Goal: Task Accomplishment & Management: Use online tool/utility

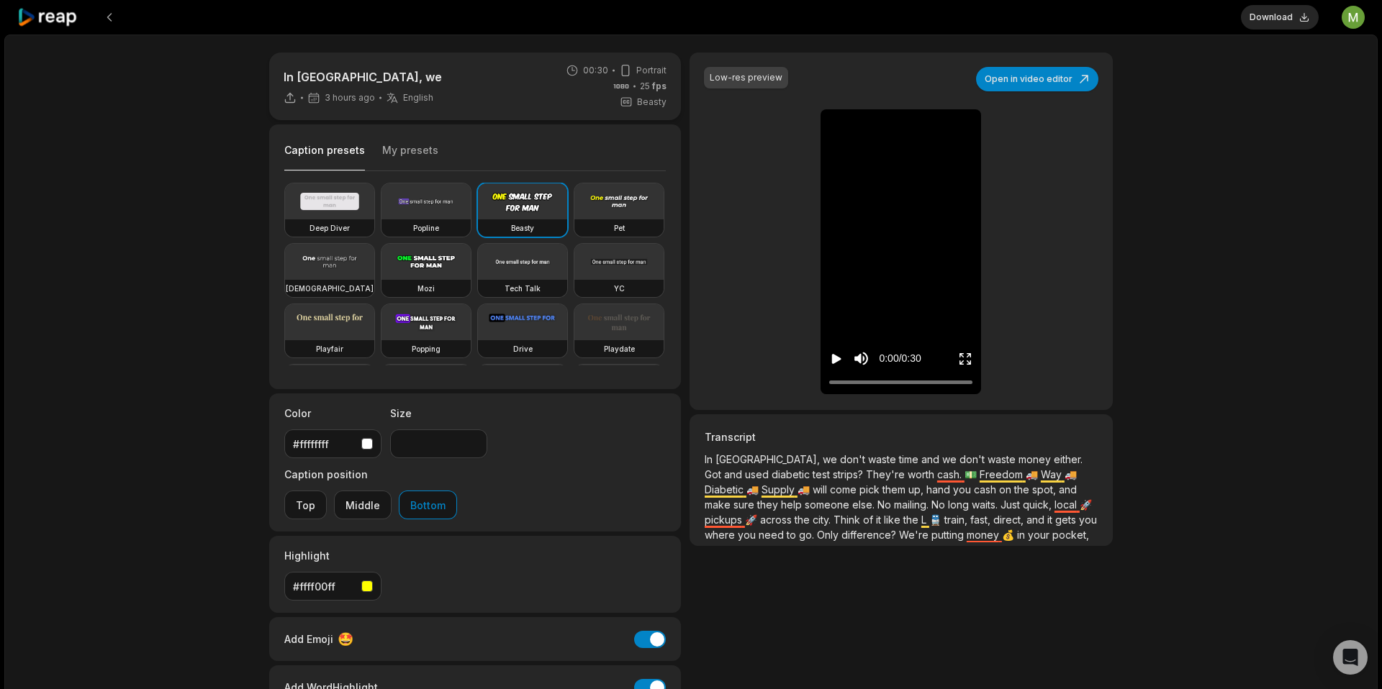
click at [54, 19] on icon at bounding box center [47, 17] width 61 height 19
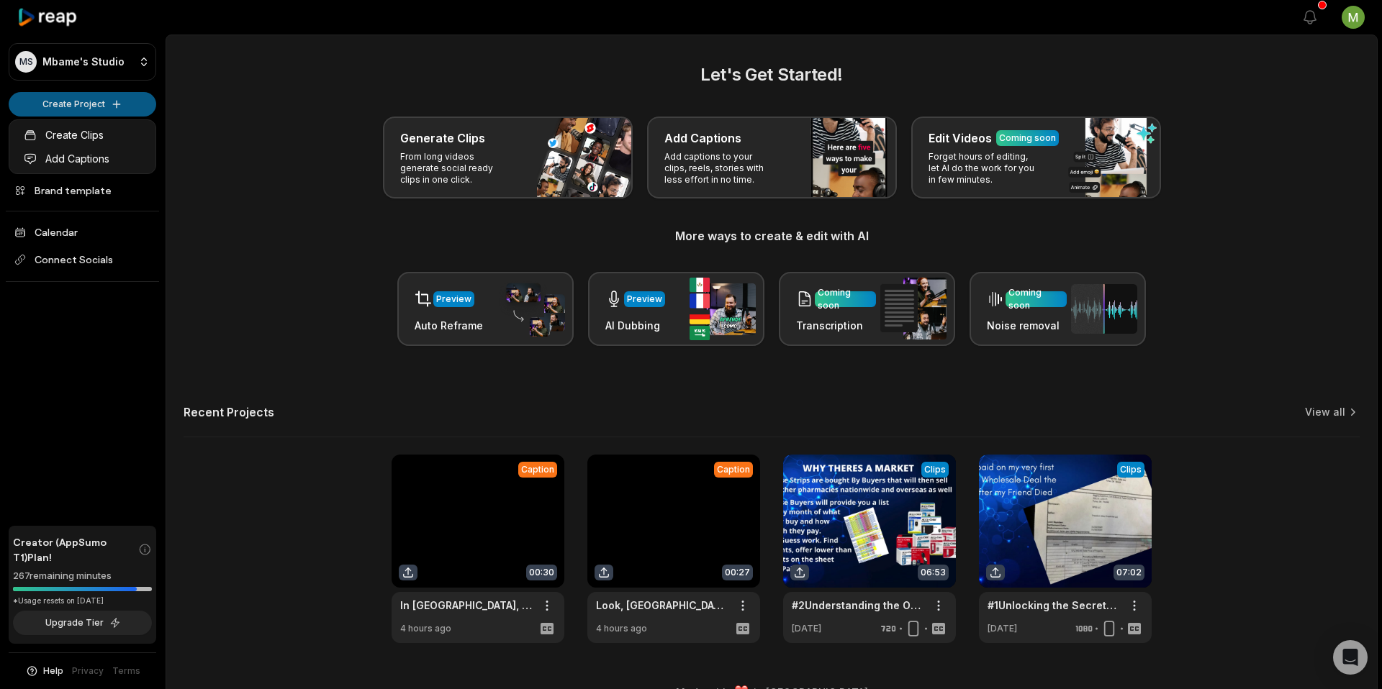
click at [114, 107] on html "MS [PERSON_NAME]'s Studio Create Project Home Projects Brand template Calendar …" at bounding box center [691, 344] width 1382 height 689
click at [71, 151] on link "Add Captions" at bounding box center [82, 159] width 140 height 24
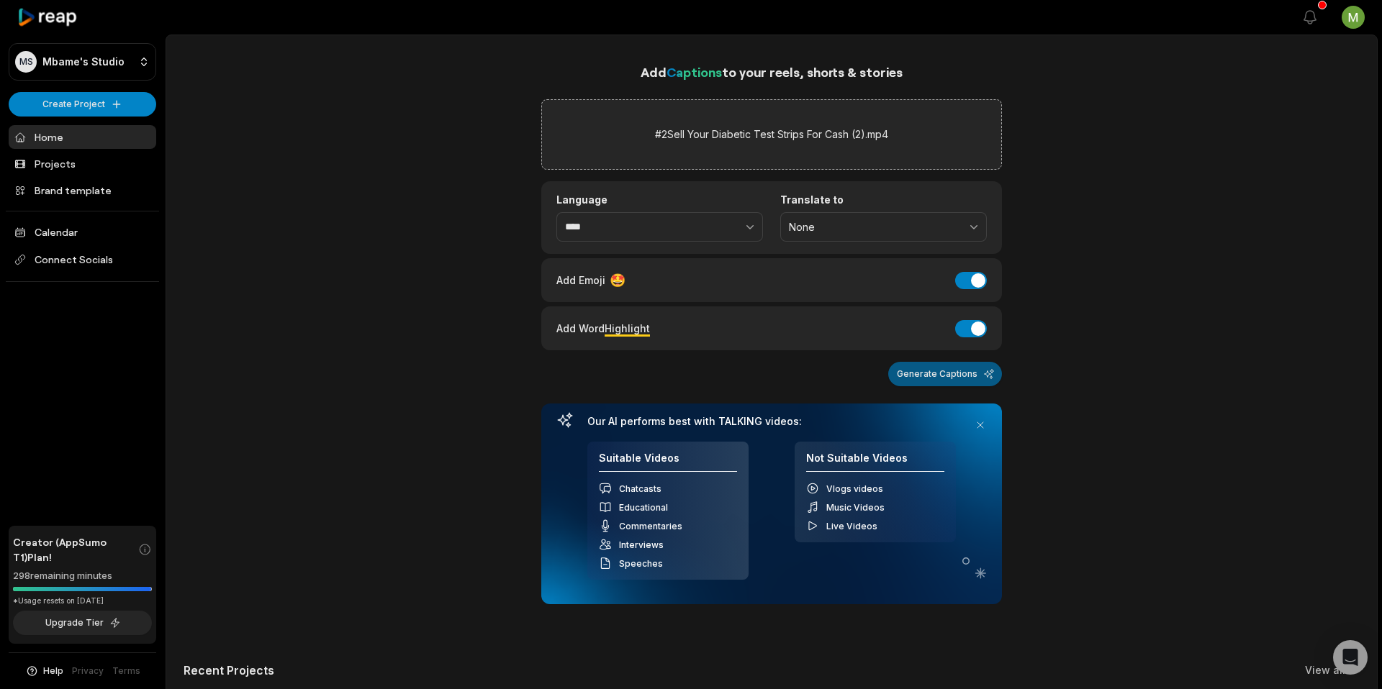
click at [921, 362] on button "Generate Captions" at bounding box center [945, 374] width 114 height 24
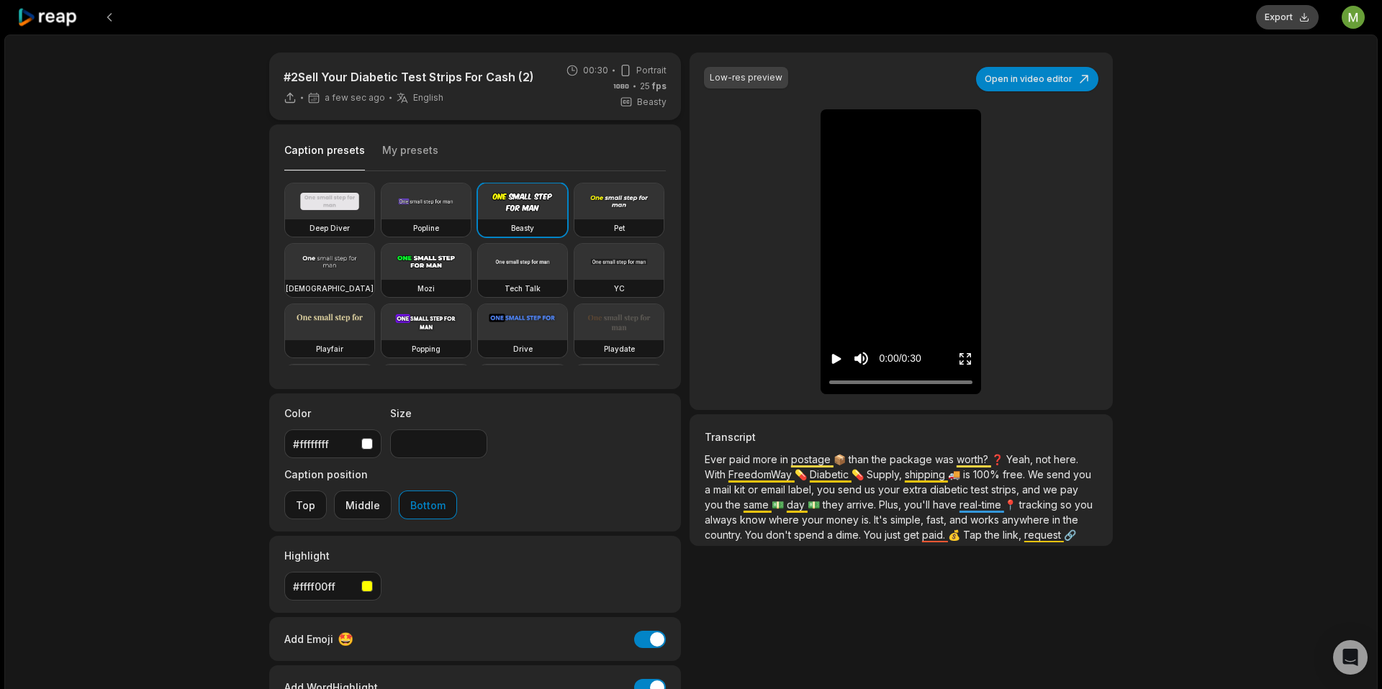
click at [1274, 16] on button "Export" at bounding box center [1287, 17] width 63 height 24
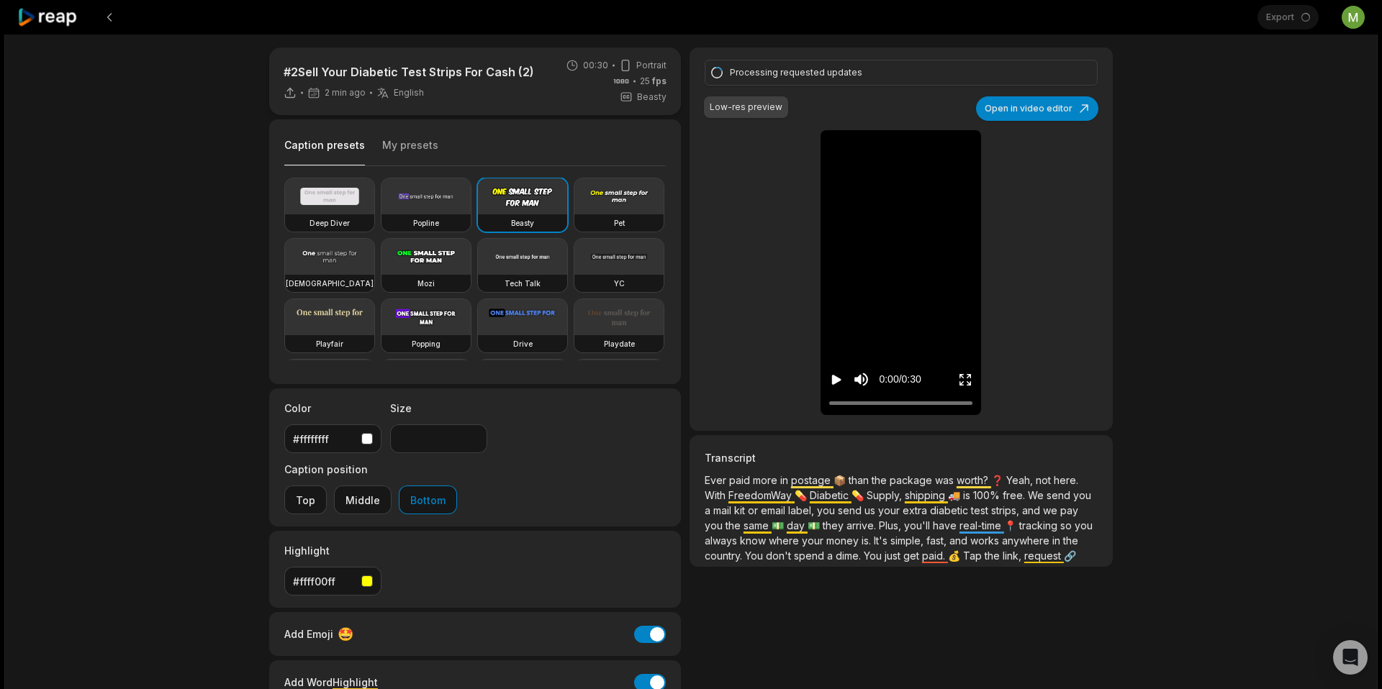
scroll to position [6, 0]
drag, startPoint x: 1075, startPoint y: 233, endPoint x: 1008, endPoint y: 239, distance: 67.2
click at [1075, 233] on div "Processing requested updates Low-res preview Open in video editor 📦 Ever Ever p…" at bounding box center [900, 239] width 423 height 384
click at [923, 152] on video at bounding box center [901, 141] width 45 height 22
click at [879, 152] on video at bounding box center [901, 141] width 45 height 22
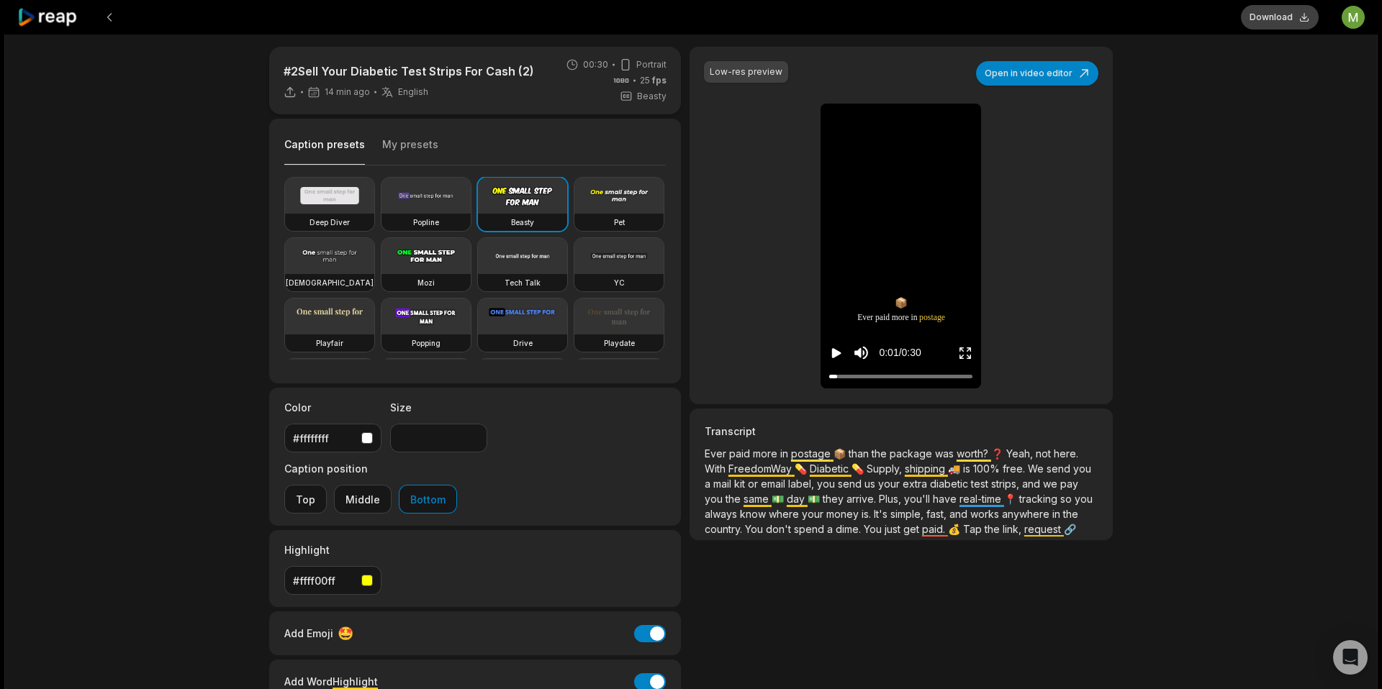
click at [1260, 24] on button "Download" at bounding box center [1280, 17] width 78 height 24
